Goal: Information Seeking & Learning: Learn about a topic

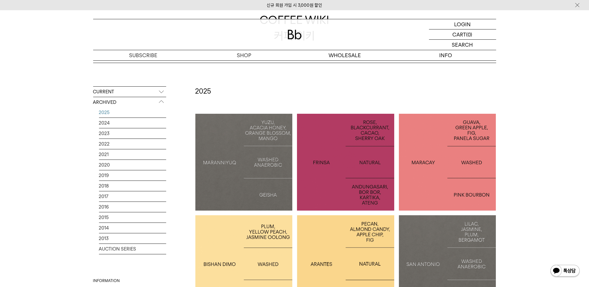
scroll to position [78, 0]
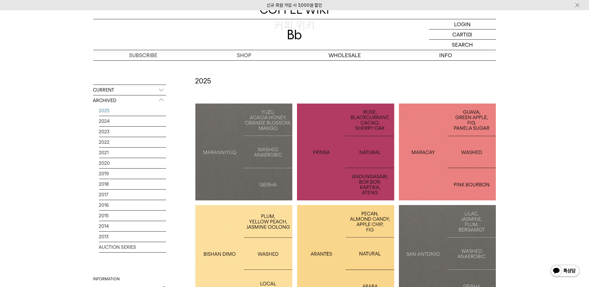
click at [103, 102] on p "ARCHIVED" at bounding box center [129, 100] width 73 height 11
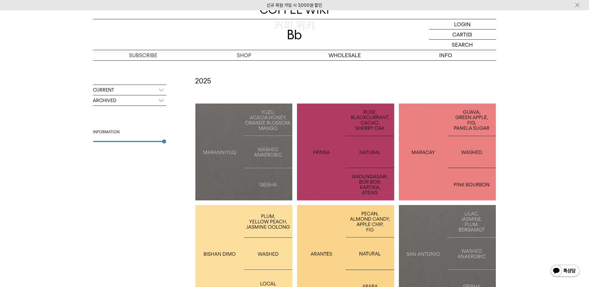
click at [103, 102] on p "ARCHIVED" at bounding box center [129, 100] width 73 height 11
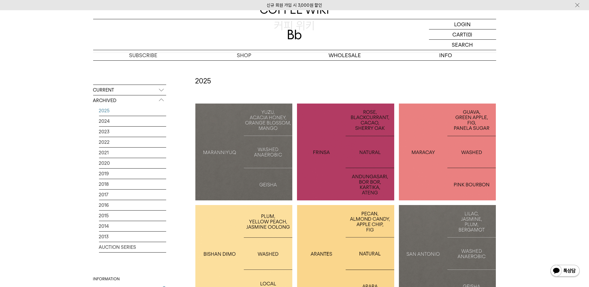
click at [101, 91] on p "CURRENT" at bounding box center [129, 90] width 73 height 11
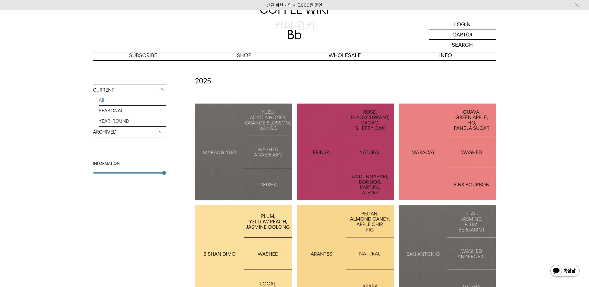
click at [102, 101] on link "All" at bounding box center [132, 100] width 67 height 10
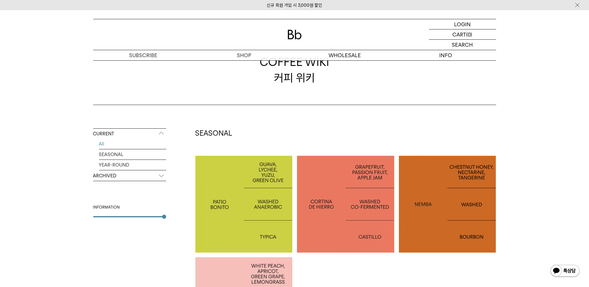
scroll to position [39, 0]
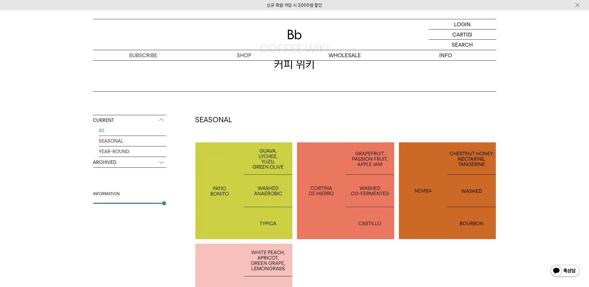
click at [456, 171] on div at bounding box center [447, 190] width 97 height 97
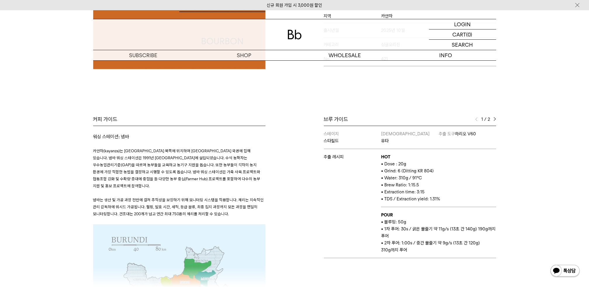
scroll to position [233, 0]
